Goal: Find specific page/section: Find specific page/section

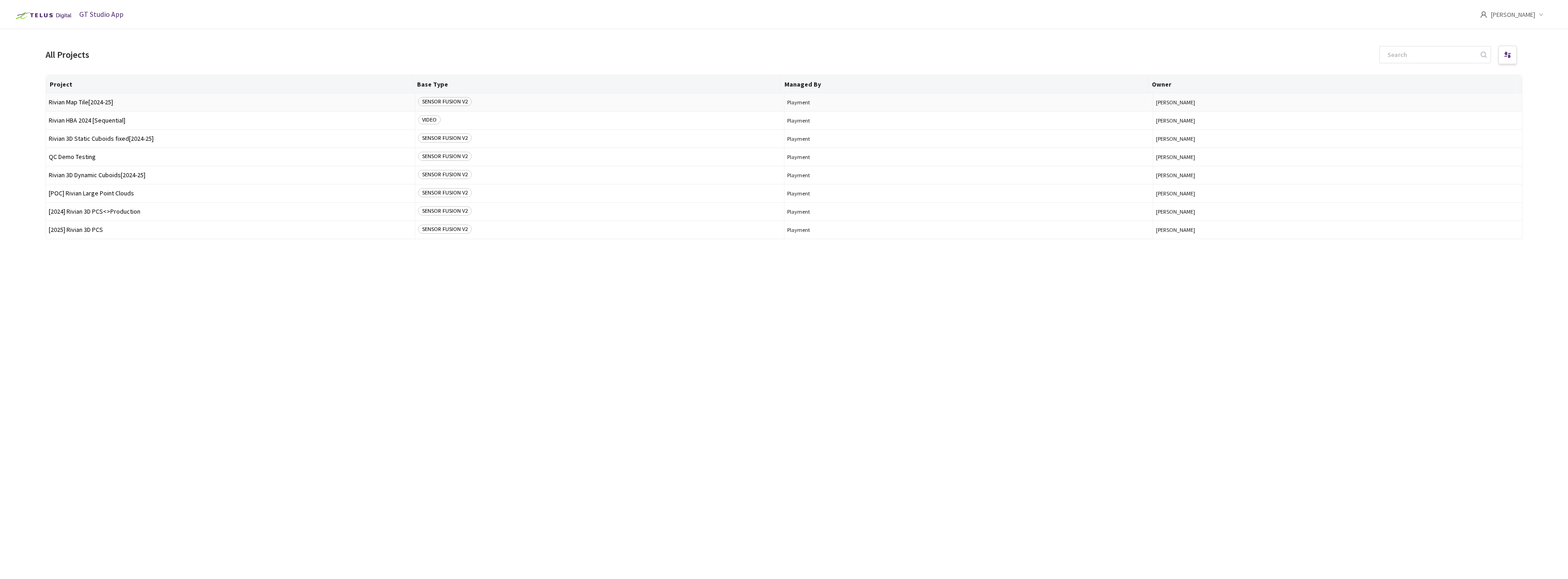
click at [106, 107] on td "Rivian Map Tile[2024-25]" at bounding box center [231, 103] width 369 height 18
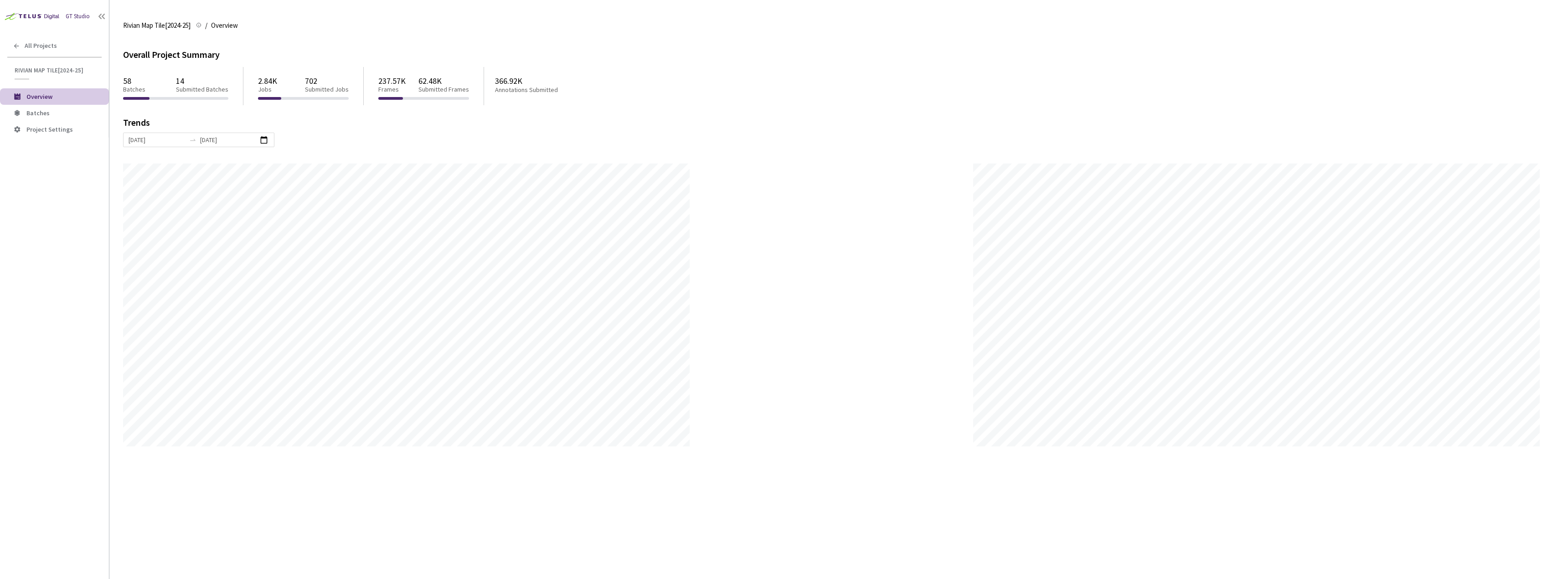
scroll to position [579, 1568]
click at [83, 114] on span "Batches" at bounding box center [64, 113] width 75 height 8
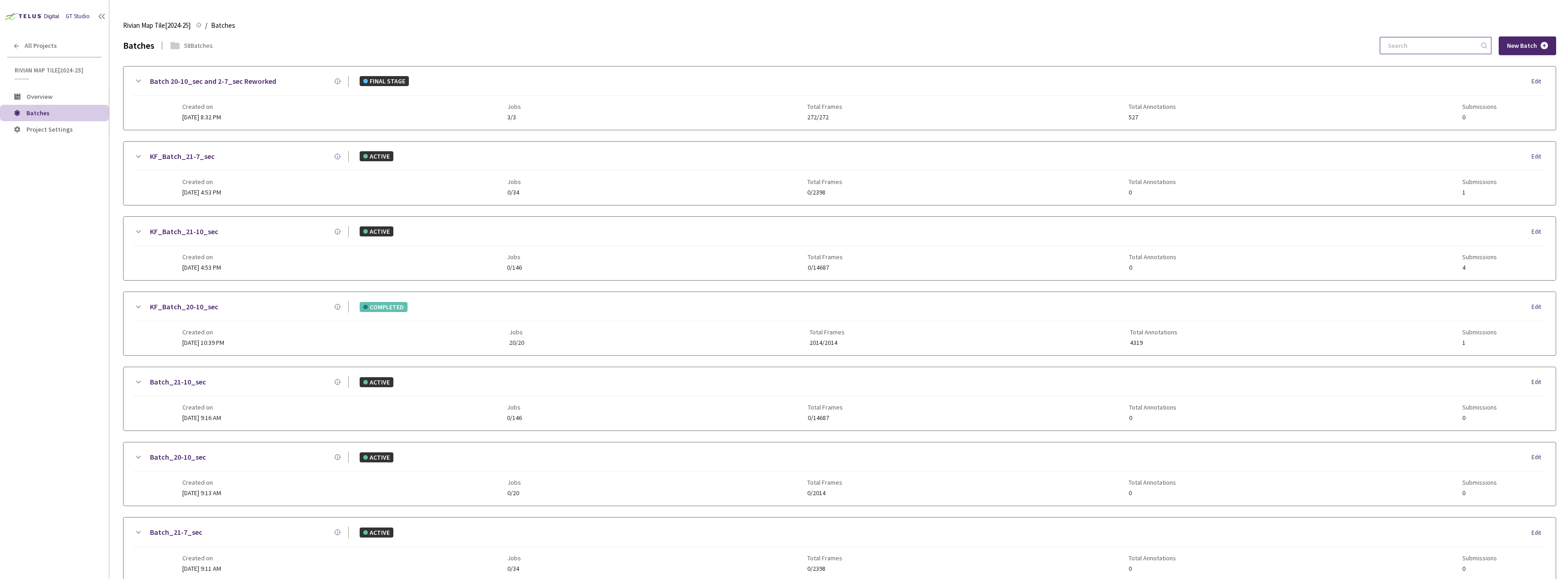
click at [1413, 45] on input at bounding box center [1431, 45] width 97 height 16
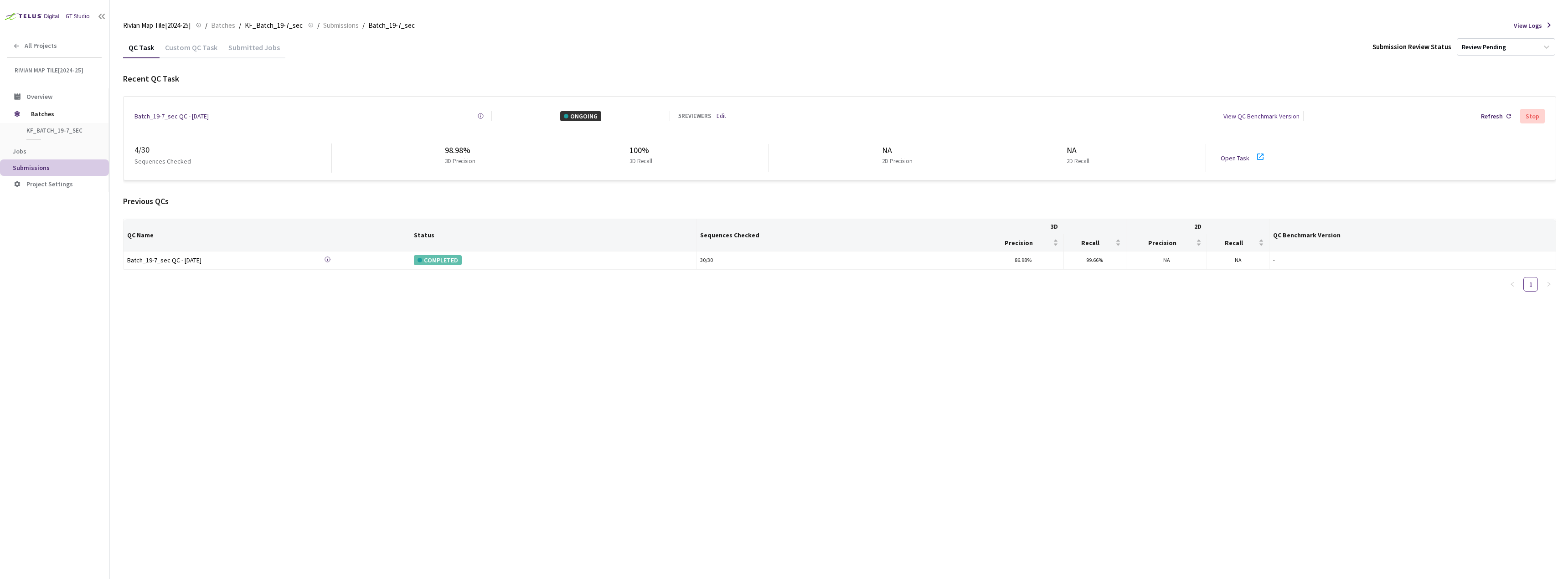
click at [1260, 153] on icon at bounding box center [1260, 156] width 6 height 6
